Goal: Information Seeking & Learning: Find specific fact

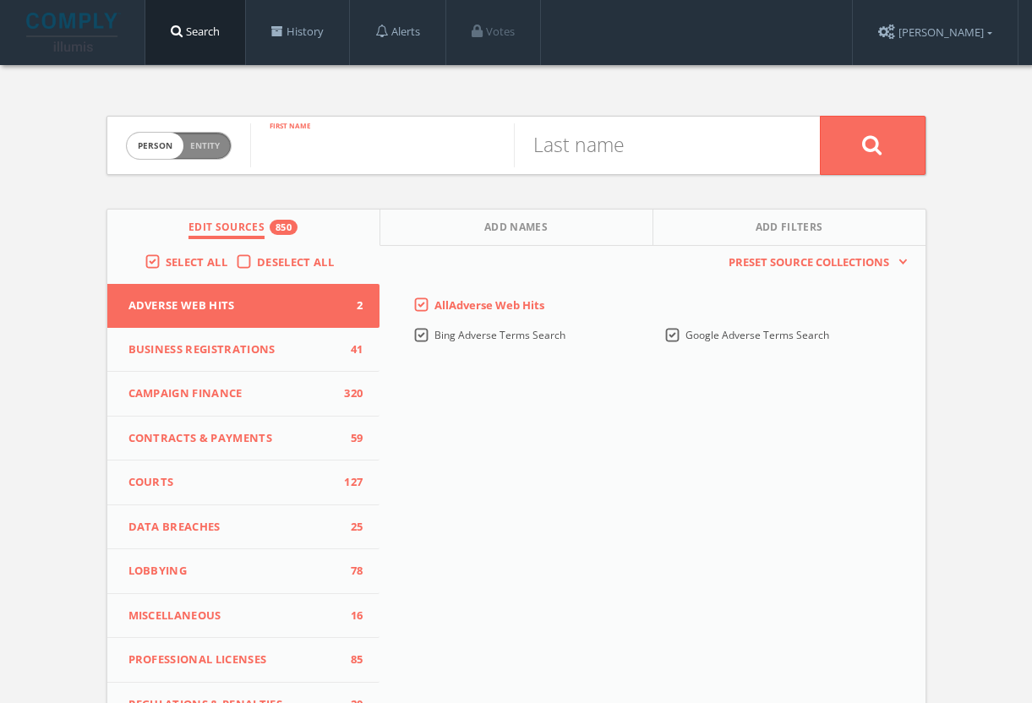
click at [345, 151] on input "text" at bounding box center [382, 145] width 264 height 44
type input "brunello"
paste input "Bianchi"
type input "Bianchi"
click at [842, 143] on button at bounding box center [873, 145] width 106 height 59
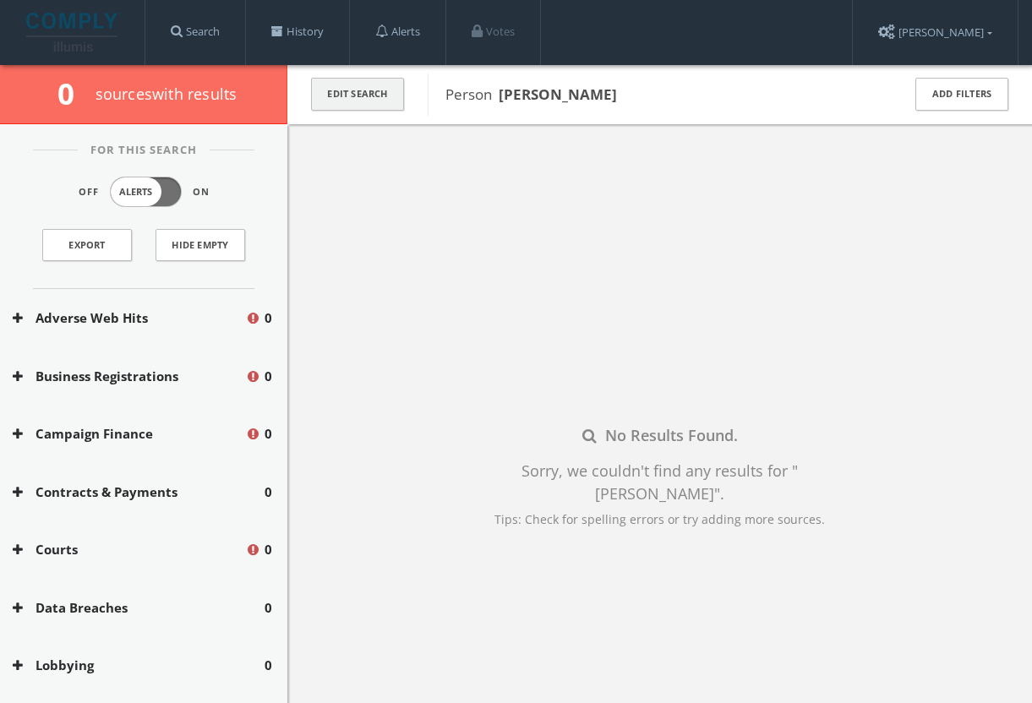
click at [352, 96] on button "Edit Search" at bounding box center [357, 94] width 93 height 33
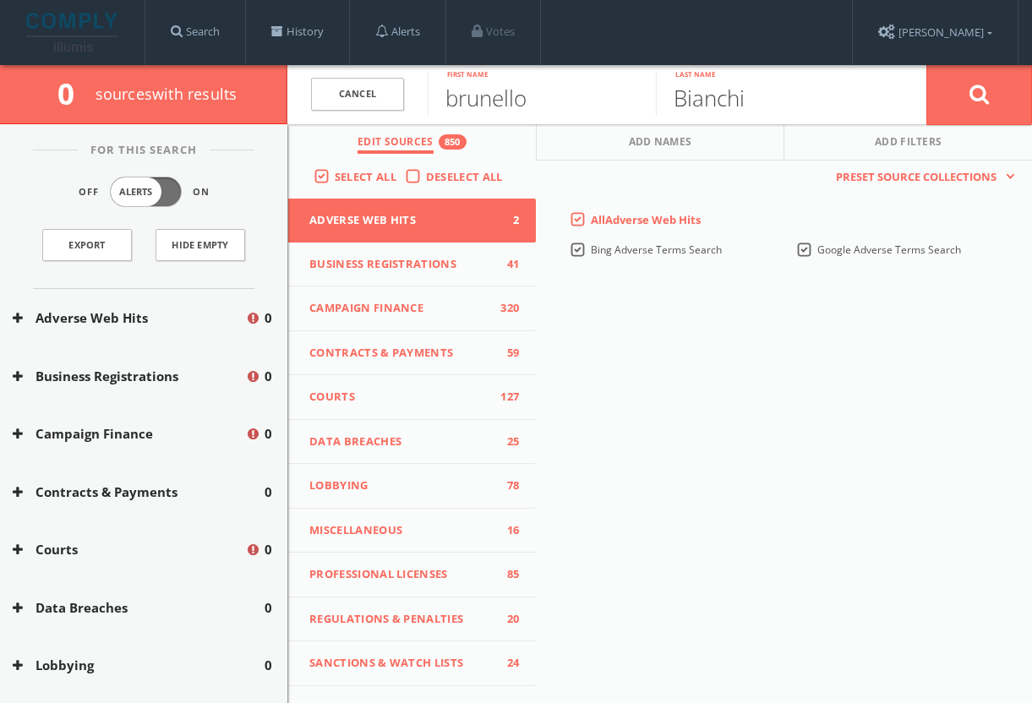
click at [722, 112] on input "Bianchi" at bounding box center [770, 94] width 228 height 44
paste input "[PERSON_NAME]"
type input "Negrini"
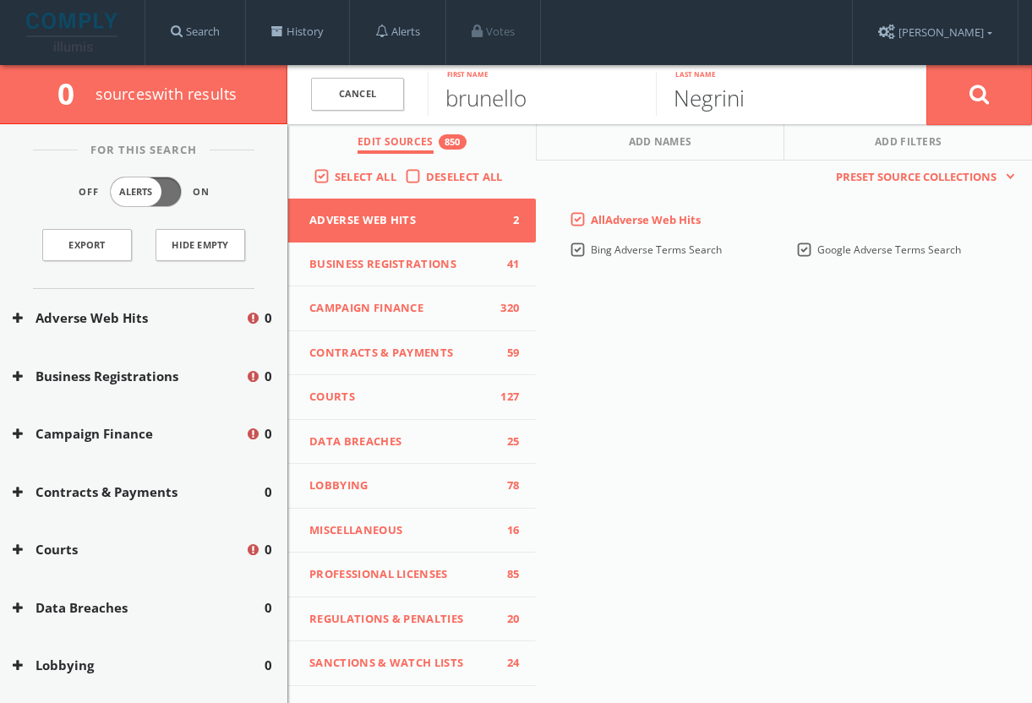
click at [979, 94] on button at bounding box center [979, 94] width 106 height 61
